Goal: Transaction & Acquisition: Purchase product/service

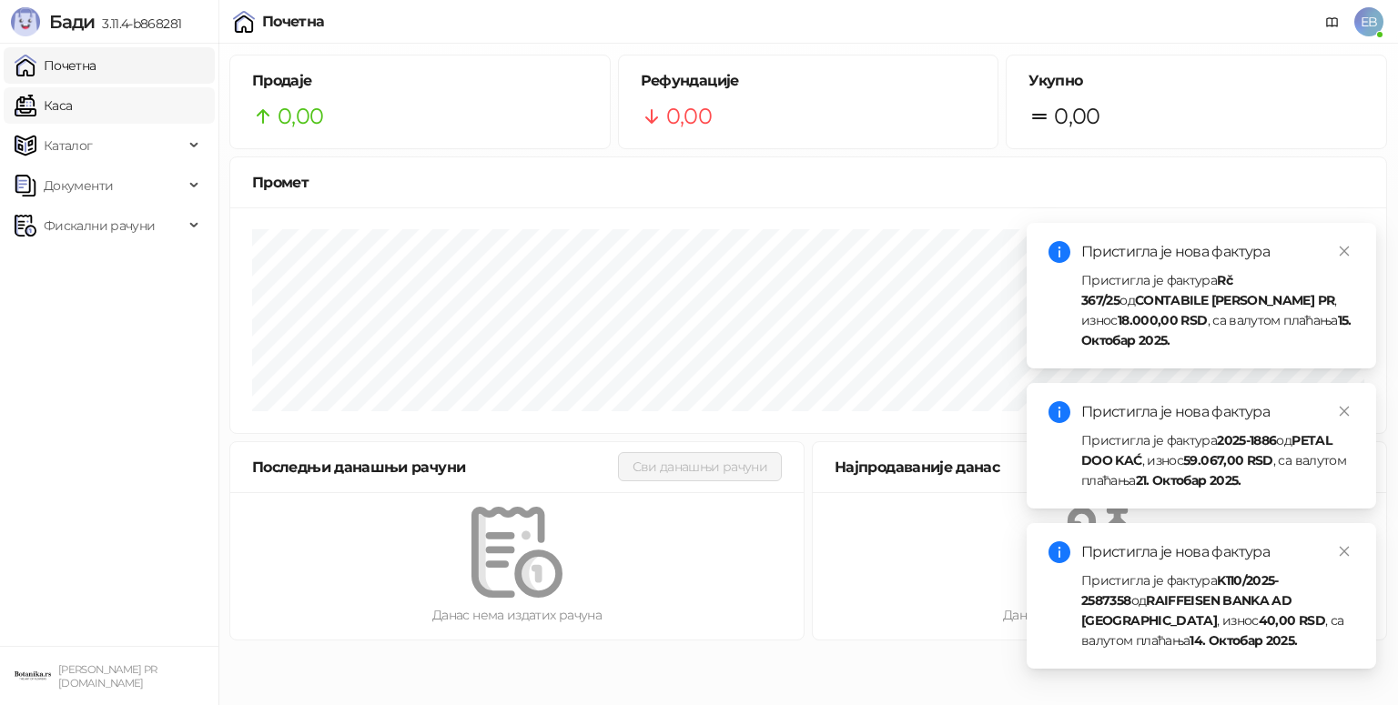
click at [69, 115] on link "Каса" at bounding box center [43, 105] width 57 height 36
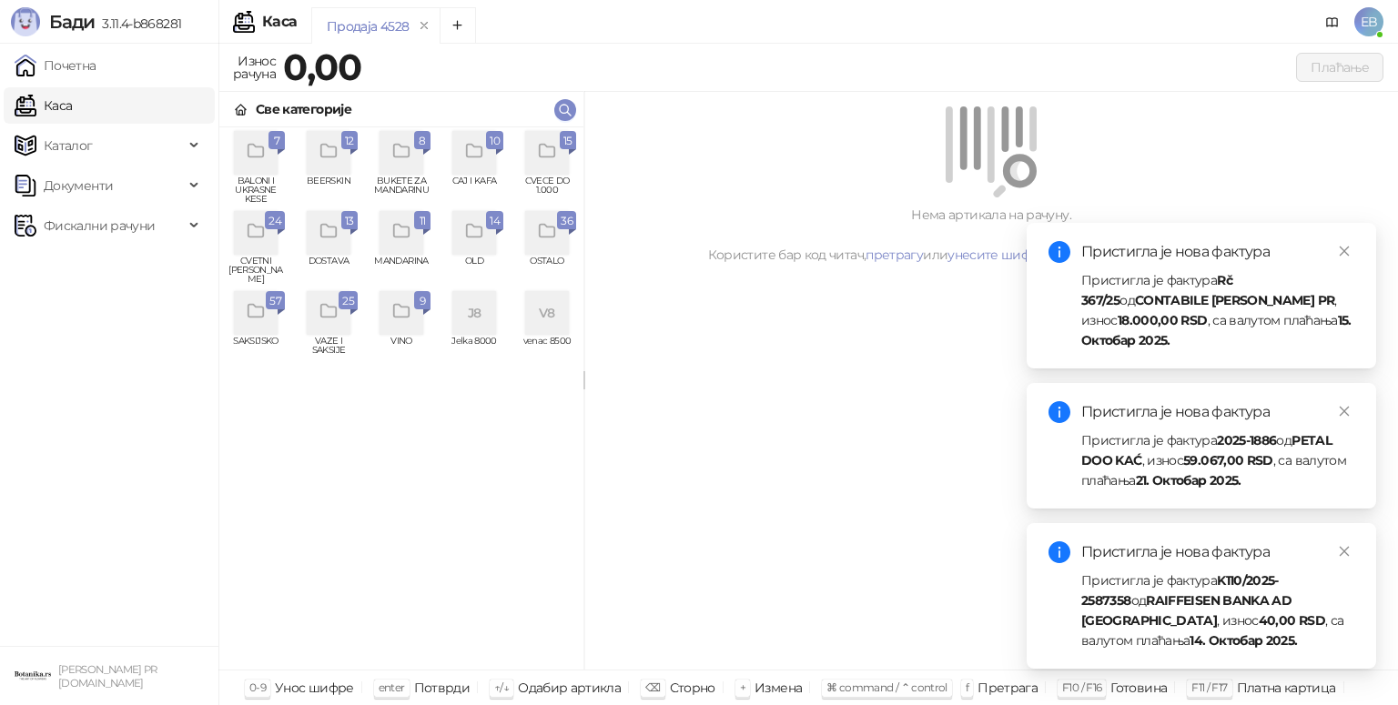
click at [554, 170] on div "grid" at bounding box center [547, 153] width 44 height 44
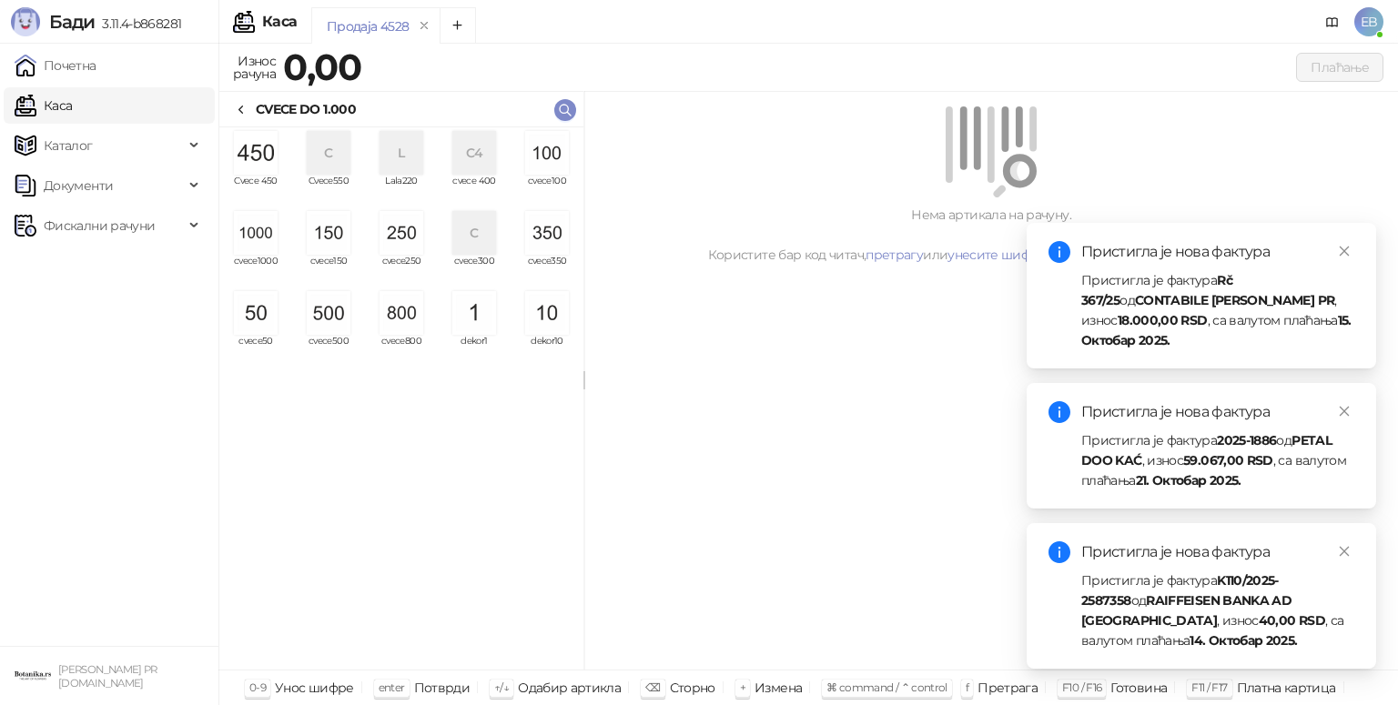
click at [238, 225] on img "grid" at bounding box center [256, 233] width 44 height 44
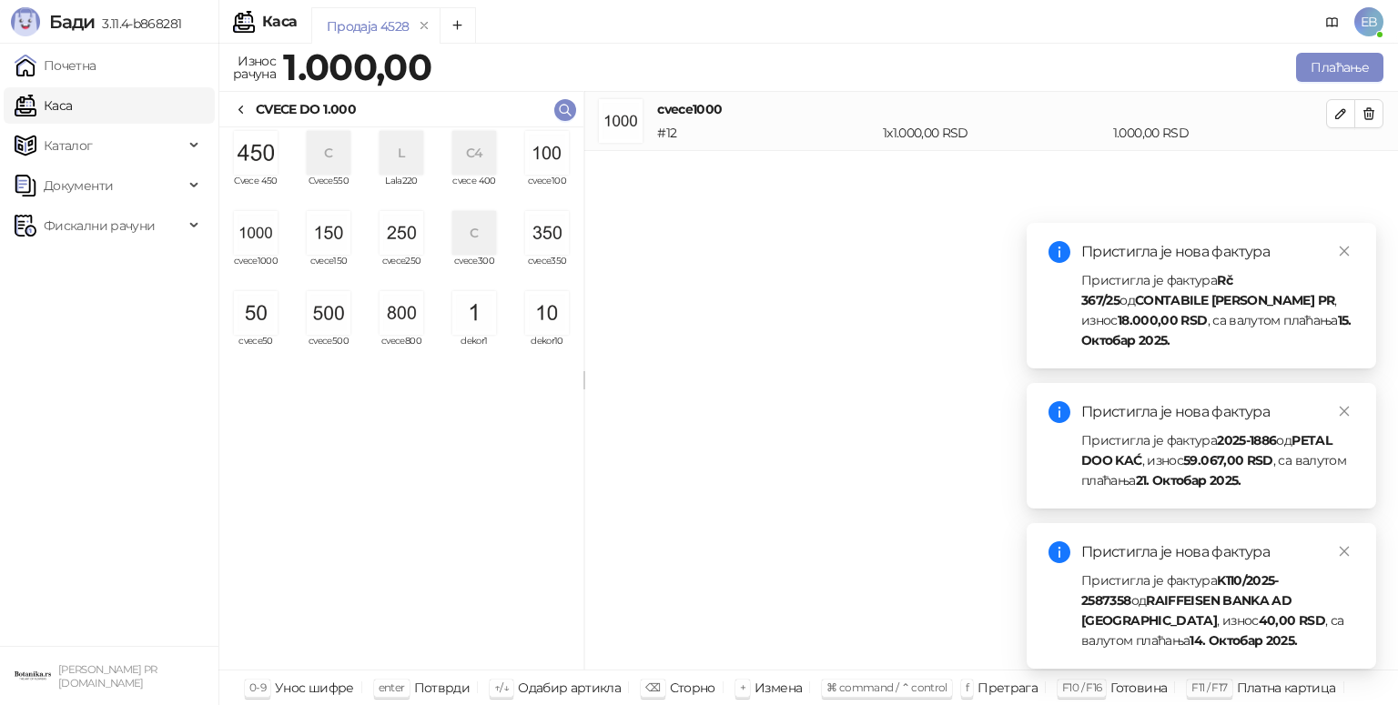
click at [238, 225] on img "grid" at bounding box center [256, 233] width 44 height 44
click at [256, 157] on img "grid" at bounding box center [256, 153] width 44 height 44
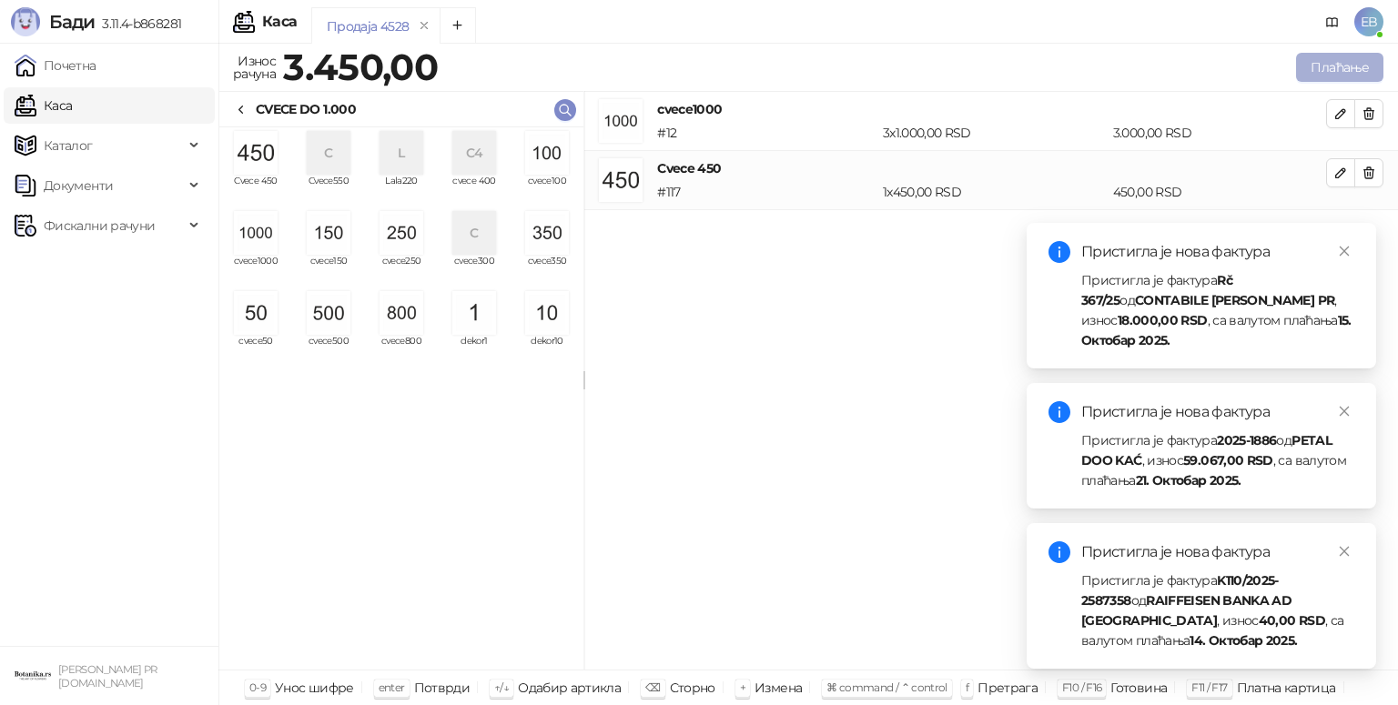
click at [1338, 58] on button "Плаћање" at bounding box center [1339, 67] width 87 height 29
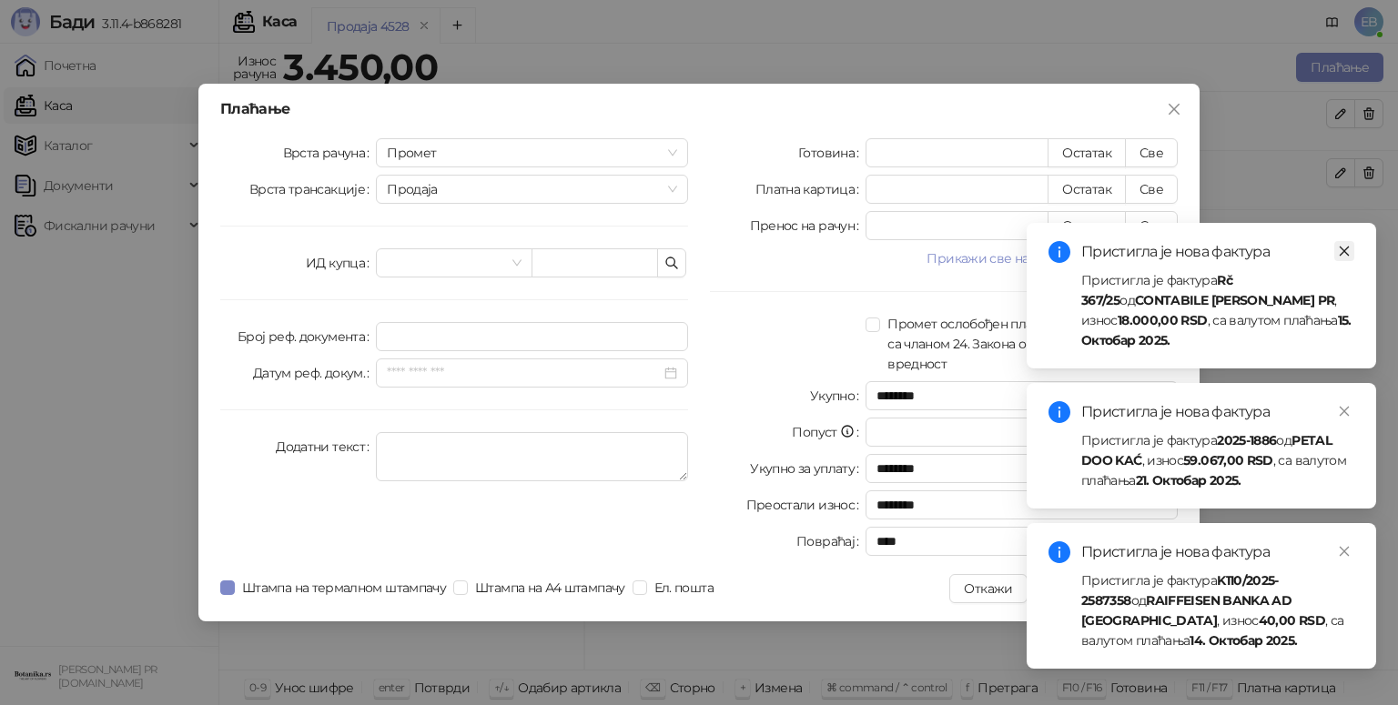
click at [1348, 253] on icon "close" at bounding box center [1344, 251] width 13 height 13
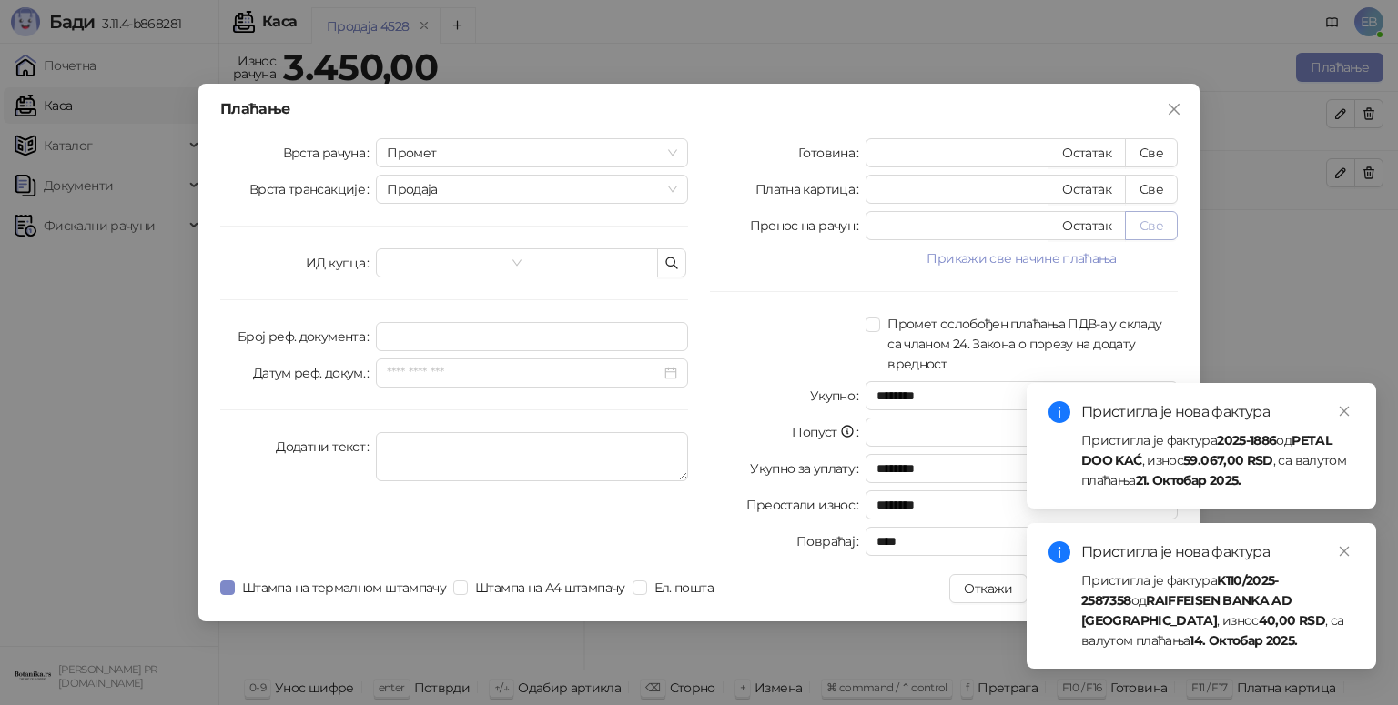
click at [1151, 236] on button "Све" at bounding box center [1151, 225] width 53 height 29
type input "****"
click at [1339, 410] on icon "close" at bounding box center [1344, 411] width 13 height 13
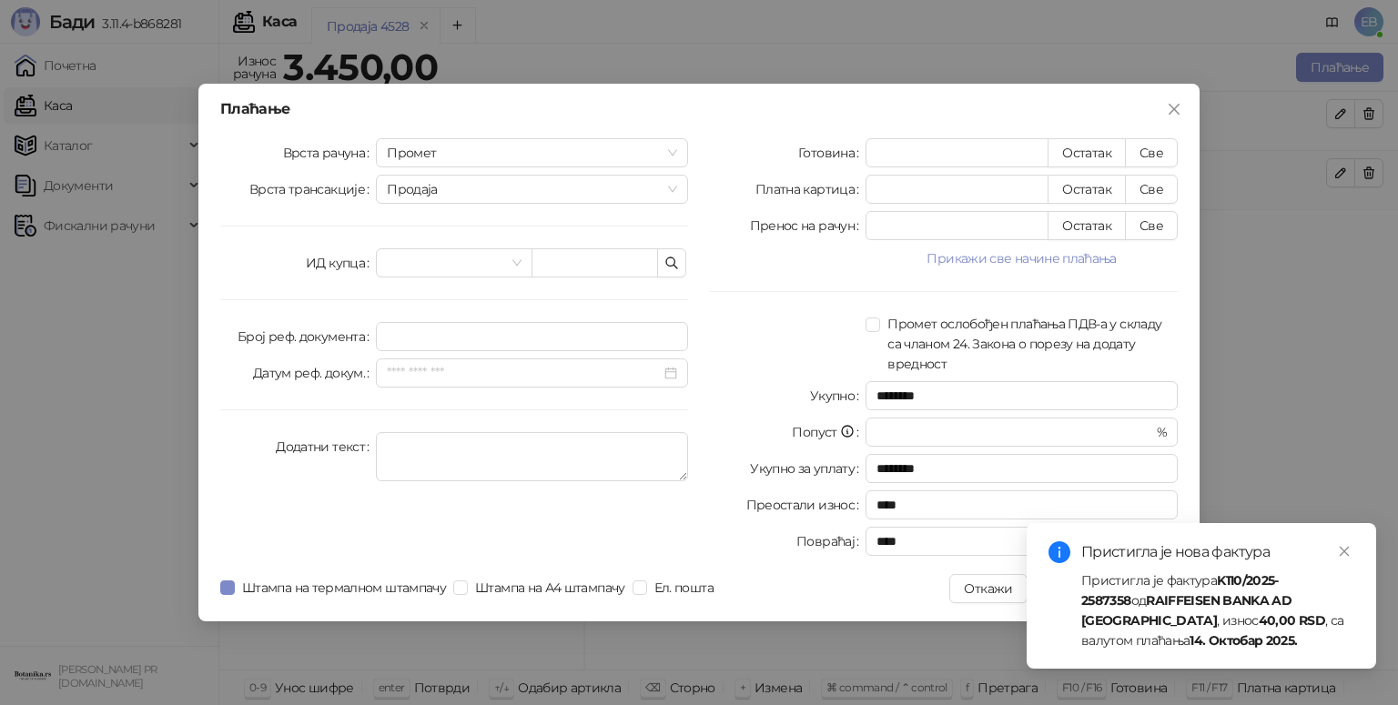
click at [1340, 563] on div "Пристигла је нова фактура" at bounding box center [1217, 553] width 273 height 22
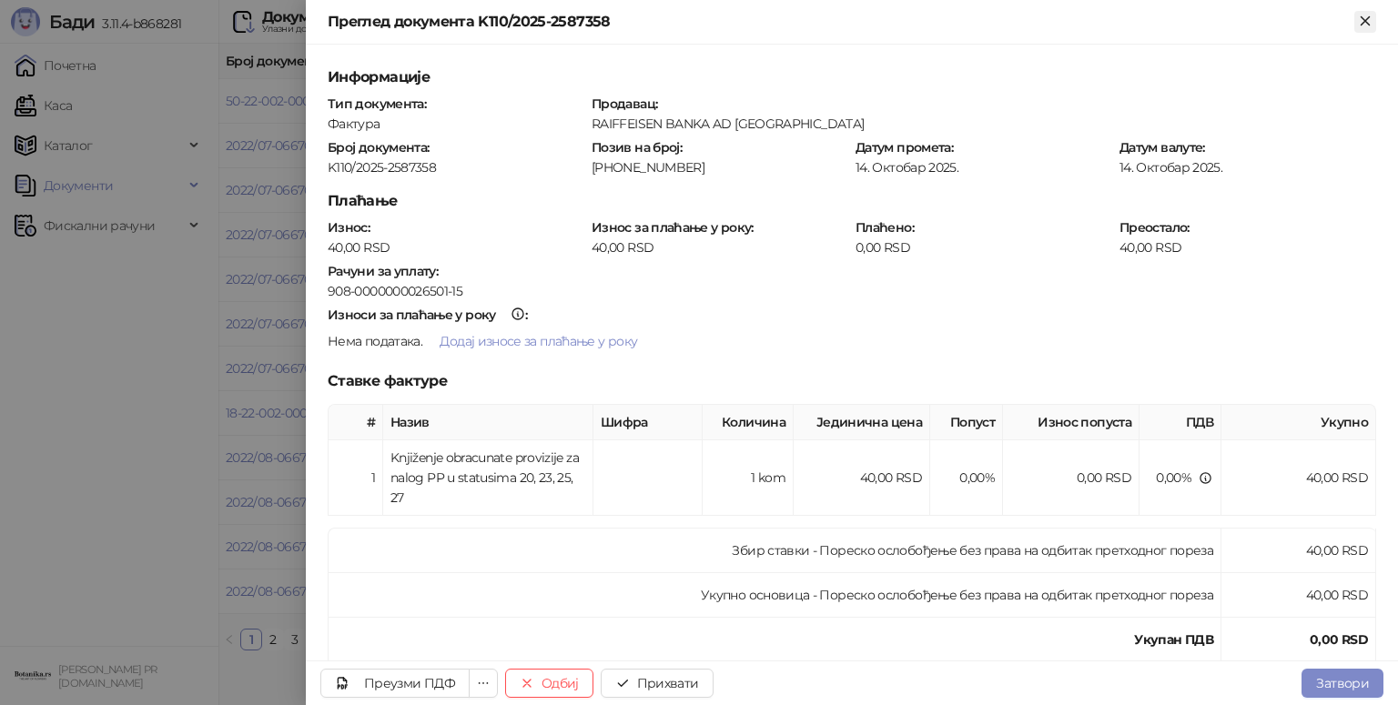
click at [1369, 18] on icon "Close" at bounding box center [1365, 21] width 16 height 16
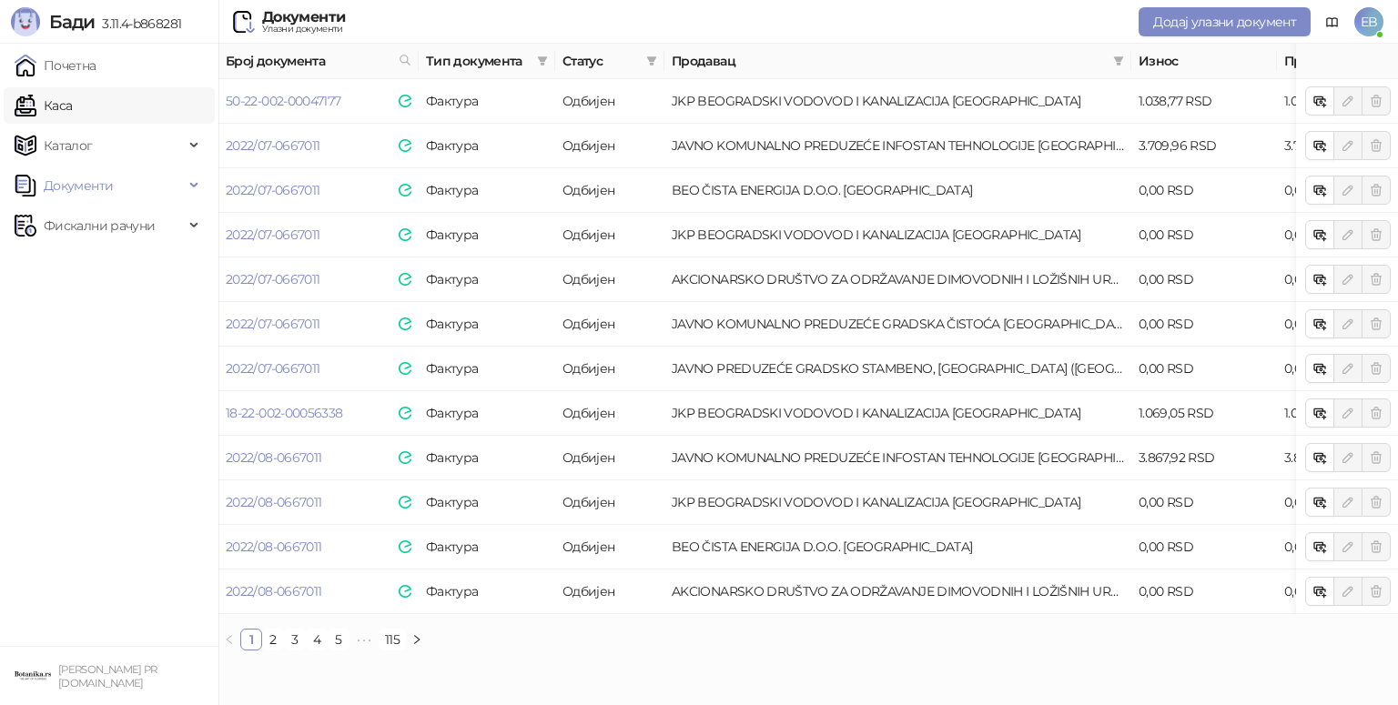
click at [36, 103] on link "Каса" at bounding box center [43, 105] width 57 height 36
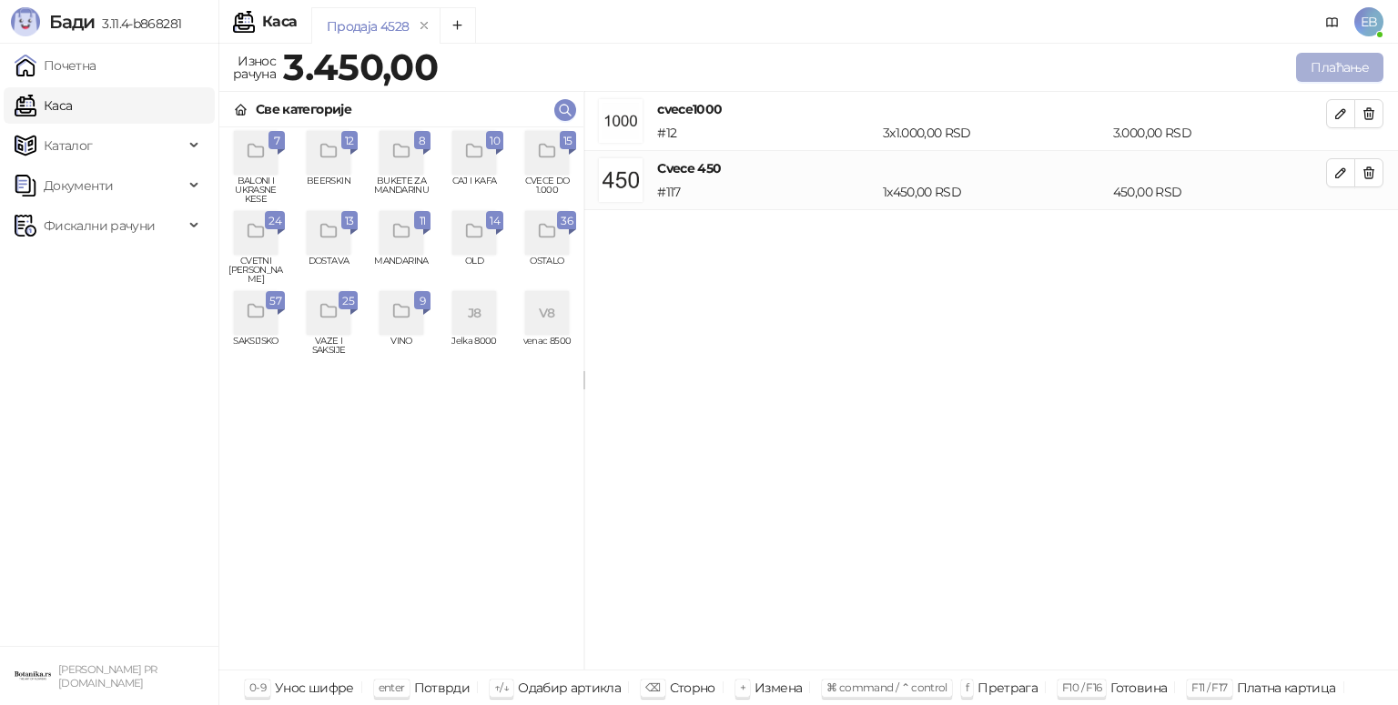
click at [1316, 71] on button "Плаћање" at bounding box center [1339, 67] width 87 height 29
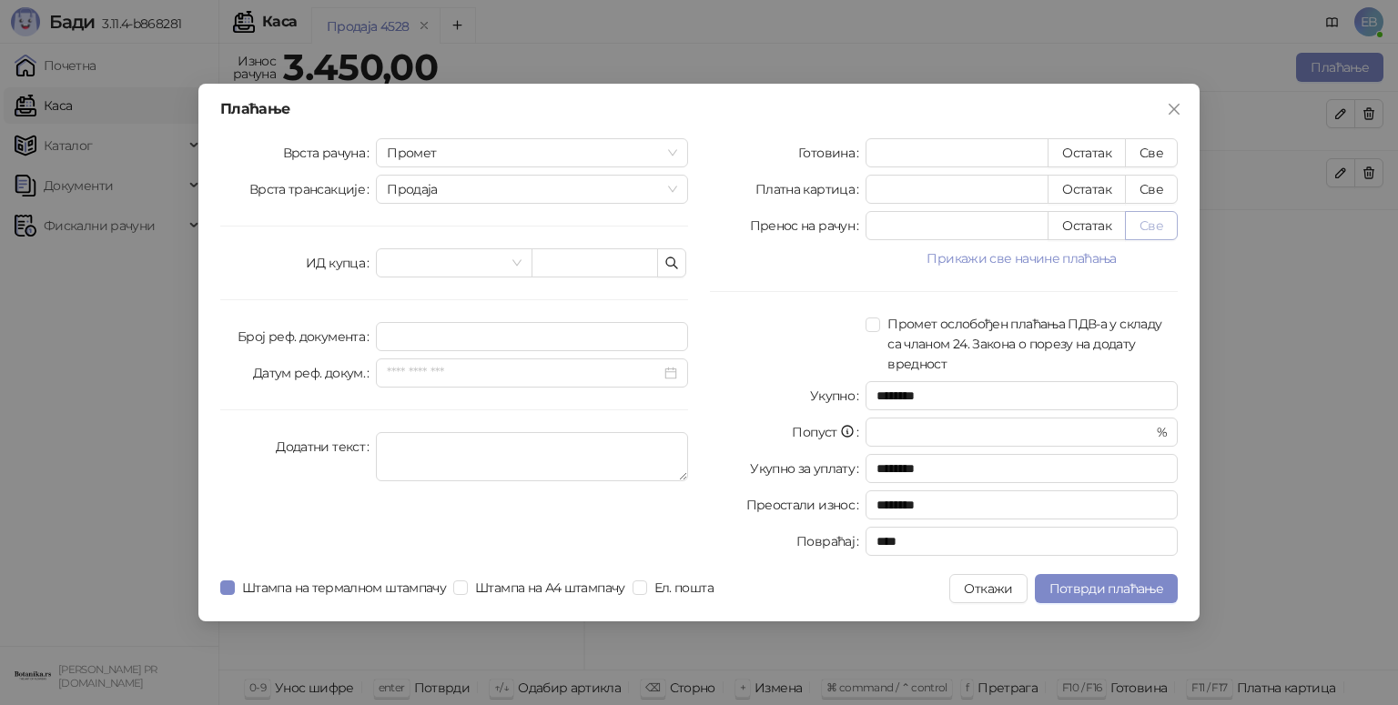
click at [1155, 224] on button "Све" at bounding box center [1151, 225] width 53 height 29
type input "****"
click at [1092, 583] on span "Потврди плаћање" at bounding box center [1107, 589] width 114 height 16
